Goal: Task Accomplishment & Management: Manage account settings

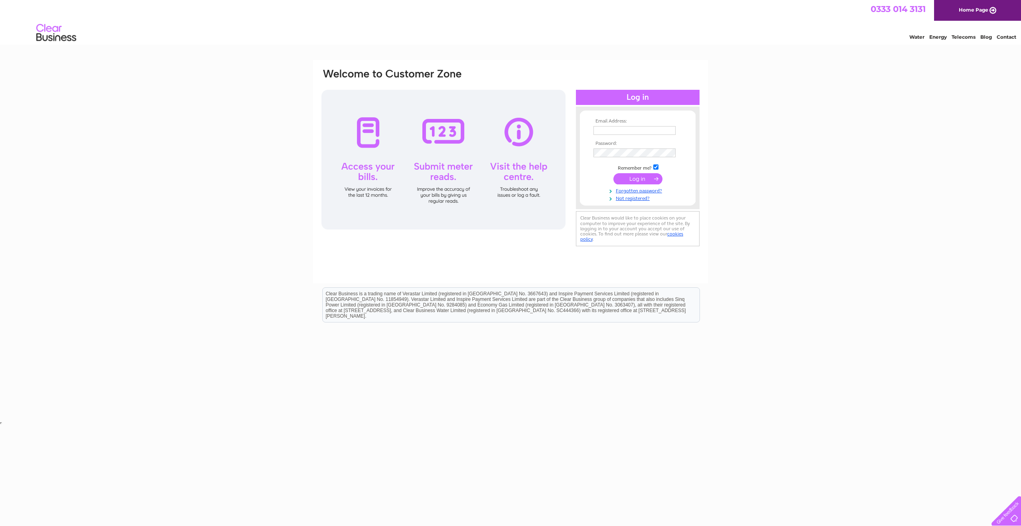
type input "info@bellandsonsbutchers.co.uk"
click at [630, 178] on input "submit" at bounding box center [637, 178] width 49 height 11
click at [637, 178] on input "submit" at bounding box center [637, 178] width 49 height 11
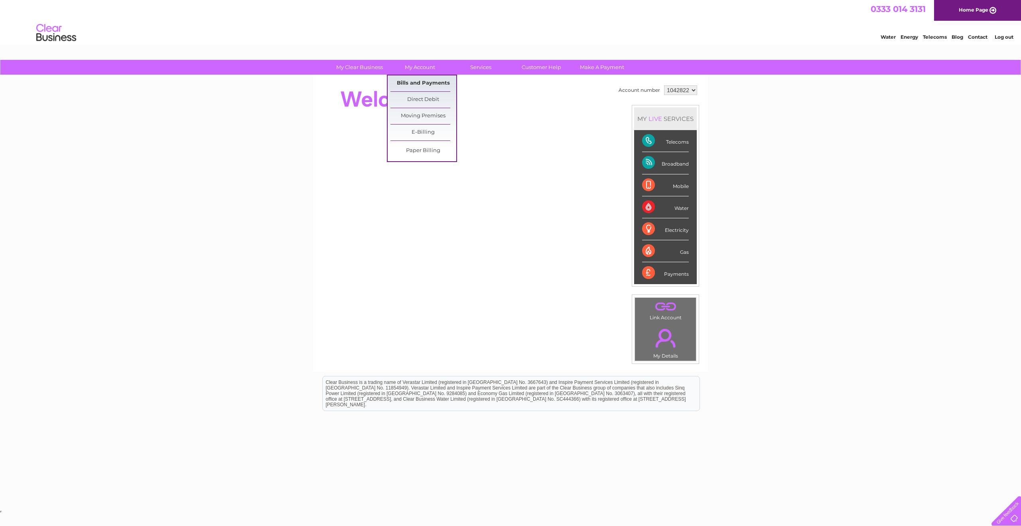
click at [410, 81] on link "Bills and Payments" at bounding box center [423, 83] width 66 height 16
click at [412, 82] on link "Bills and Payments" at bounding box center [423, 83] width 66 height 16
click at [422, 84] on link "Bills and Payments" at bounding box center [423, 83] width 66 height 16
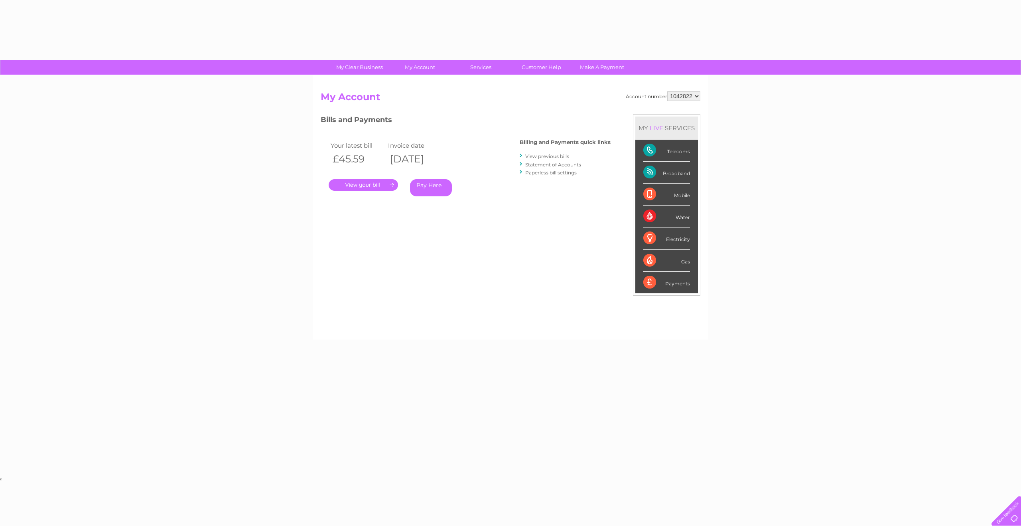
click at [377, 151] on tbody "Your latest bill Invoice date £45.59 11/08/2025" at bounding box center [386, 153] width 115 height 27
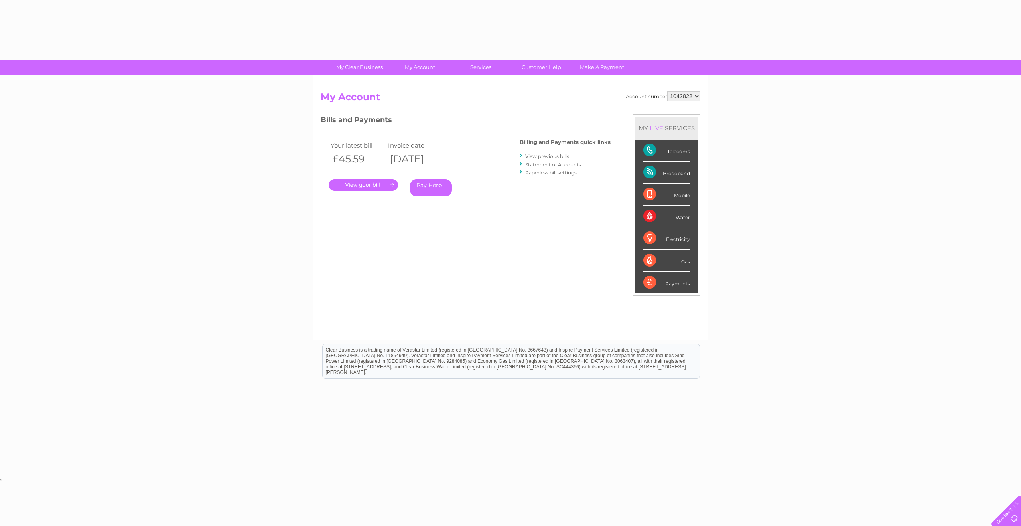
click at [372, 184] on link "." at bounding box center [363, 185] width 69 height 12
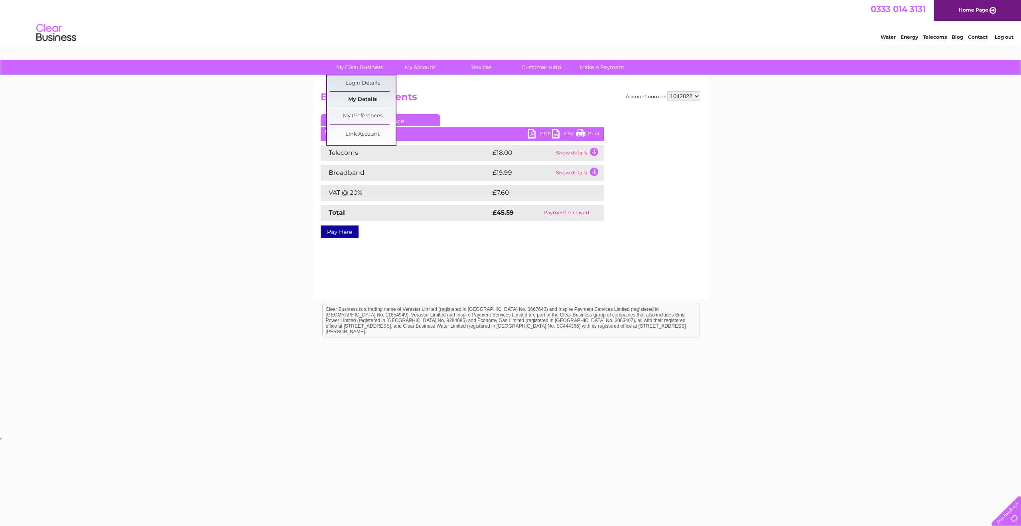
click at [367, 96] on link "My Details" at bounding box center [363, 100] width 66 height 16
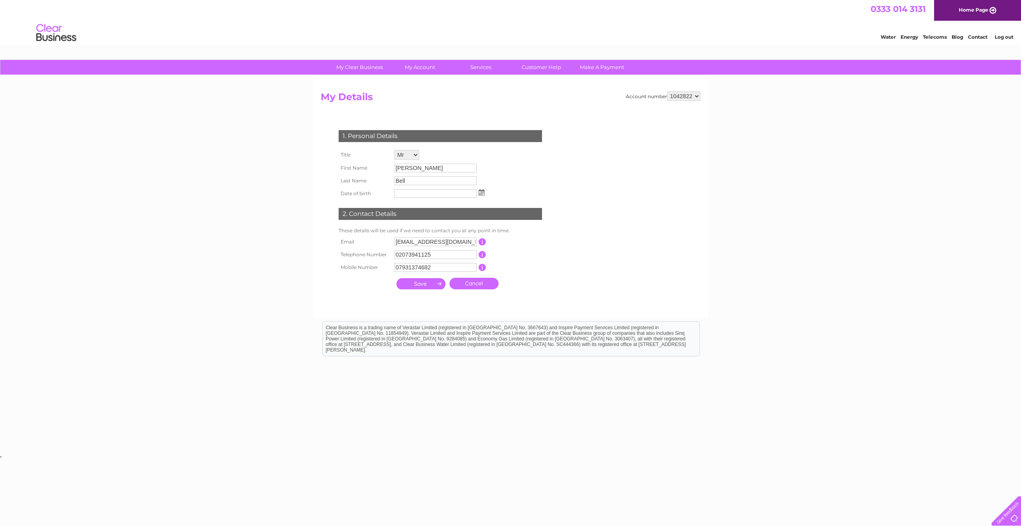
click at [249, 90] on div "My Clear Business Login Details My Details My Preferences Link Account My Accou…" at bounding box center [510, 257] width 1021 height 394
click at [371, 116] on link "My Preferences" at bounding box center [363, 116] width 66 height 16
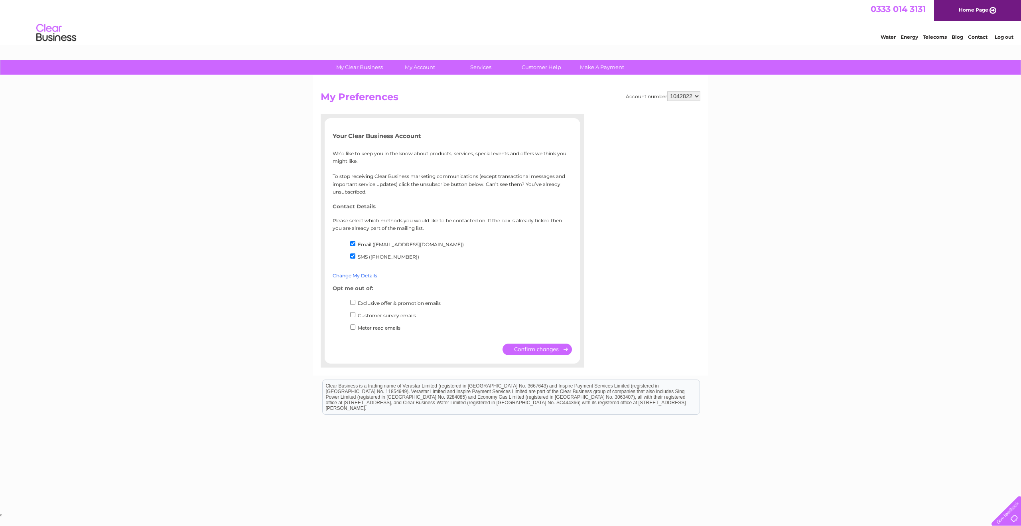
click at [759, 121] on div "My Clear Business Login Details My Details My Preferences Link Account My Accou…" at bounding box center [510, 286] width 1021 height 452
click at [696, 96] on select "1042822" at bounding box center [683, 96] width 33 height 10
drag, startPoint x: 704, startPoint y: 101, endPoint x: 687, endPoint y: 97, distance: 16.9
click at [704, 101] on div "Account number 1042822 My Preferences Your Clear Business Account We’d like to …" at bounding box center [510, 225] width 395 height 300
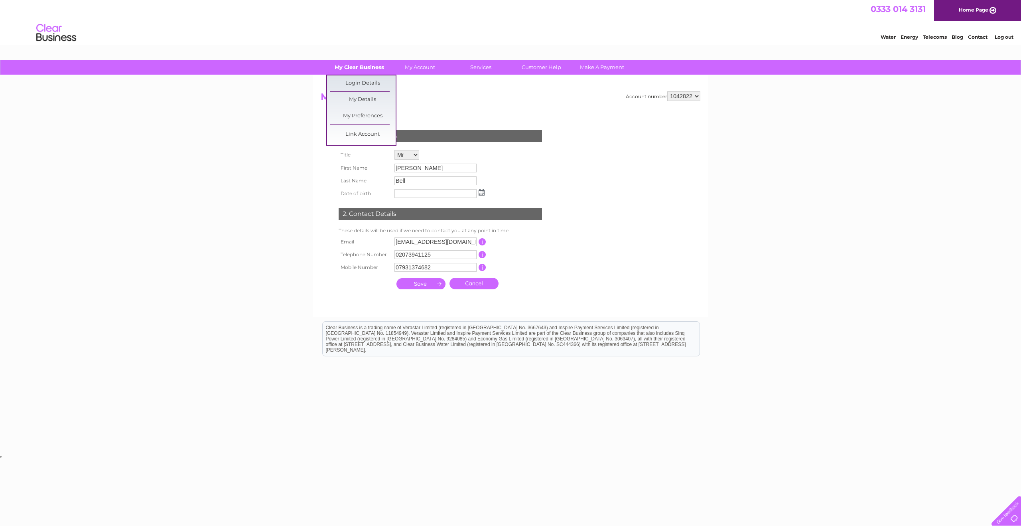
click at [361, 62] on link "My Clear Business" at bounding box center [360, 67] width 66 height 15
click at [365, 94] on link "My Details" at bounding box center [363, 100] width 66 height 16
